Goal: Task Accomplishment & Management: Manage account settings

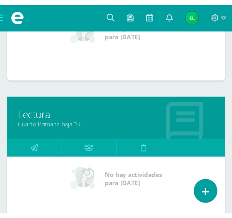
scroll to position [1664, 0]
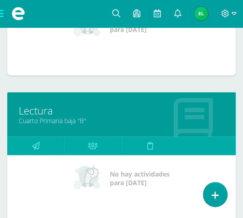
click at [34, 105] on link "Lectura" at bounding box center [121, 110] width 205 height 14
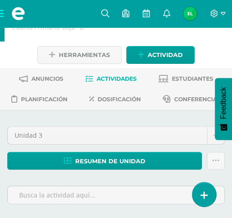
scroll to position [14, 0]
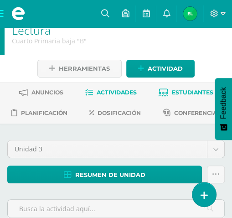
click at [179, 94] on span "Estudiantes" at bounding box center [192, 92] width 41 height 7
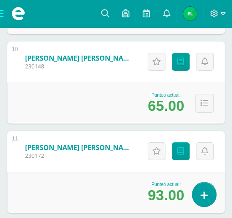
scroll to position [1061, 0]
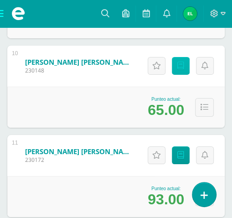
click at [181, 75] on link "Punteos" at bounding box center [181, 66] width 18 height 18
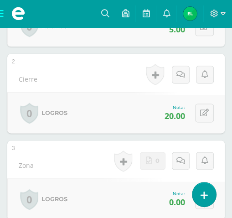
scroll to position [360, 0]
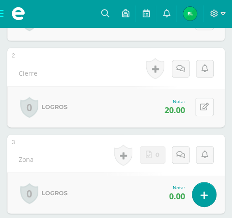
click at [206, 111] on icon at bounding box center [204, 107] width 9 height 8
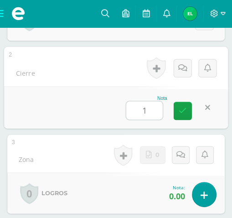
type input "12"
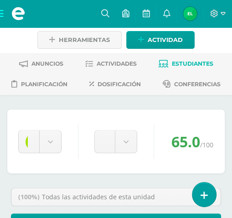
scroll to position [39, 0]
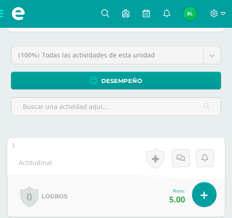
scroll to position [28, 0]
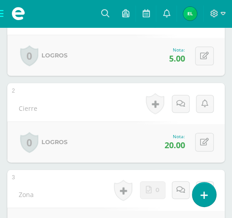
scroll to position [315, 0]
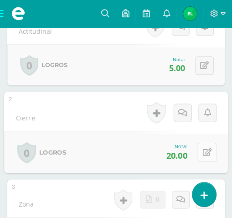
click at [203, 156] on icon at bounding box center [207, 152] width 9 height 8
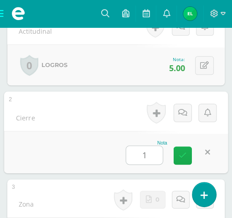
type input "12"
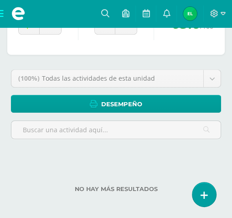
click at [183, 174] on div "No hay más resultados" at bounding box center [115, 182] width 217 height 42
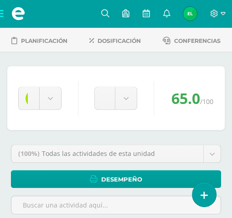
scroll to position [2, 0]
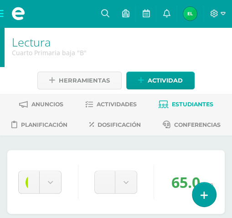
click at [187, 103] on span "Estudiantes" at bounding box center [192, 104] width 41 height 7
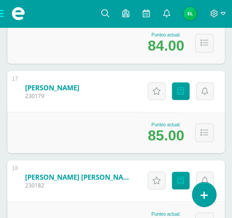
scroll to position [1666, 0]
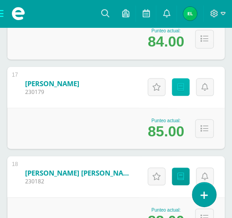
click at [184, 96] on link "Punteos" at bounding box center [181, 87] width 18 height 18
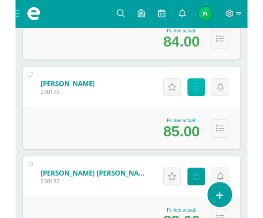
scroll to position [1618, 0]
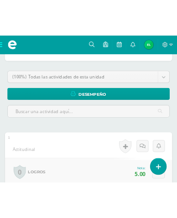
scroll to position [37, 0]
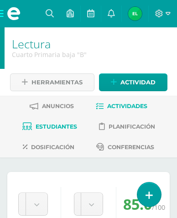
click at [122, 105] on span "Actividades" at bounding box center [127, 106] width 40 height 7
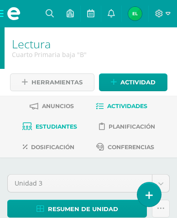
click at [67, 128] on span "Estudiantes" at bounding box center [56, 126] width 41 height 7
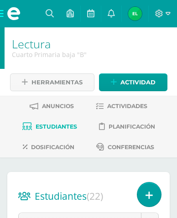
click at [60, 126] on span "Estudiantes" at bounding box center [56, 126] width 41 height 7
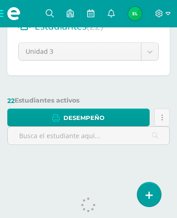
scroll to position [170, 0]
click at [3, 15] on span at bounding box center [13, 13] width 27 height 27
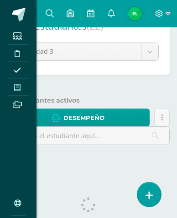
scroll to position [0, 0]
click at [17, 86] on icon at bounding box center [17, 87] width 6 height 7
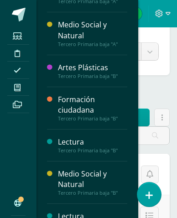
scroll to position [171, 0]
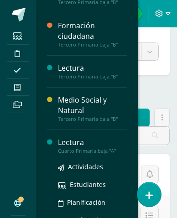
click at [65, 142] on div "Lectura" at bounding box center [92, 142] width 69 height 10
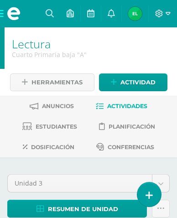
click at [40, 55] on div "Lectura Cuarto Primaria baja "A" Herramientas Detalle de asistencias Actividad …" at bounding box center [88, 159] width 177 height 264
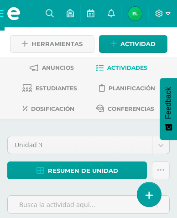
scroll to position [27, 0]
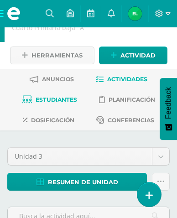
click at [44, 97] on span "Estudiantes" at bounding box center [56, 99] width 41 height 7
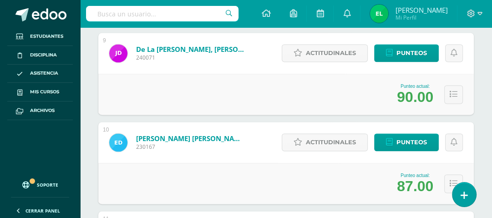
scroll to position [942, 0]
